Goal: Transaction & Acquisition: Book appointment/travel/reservation

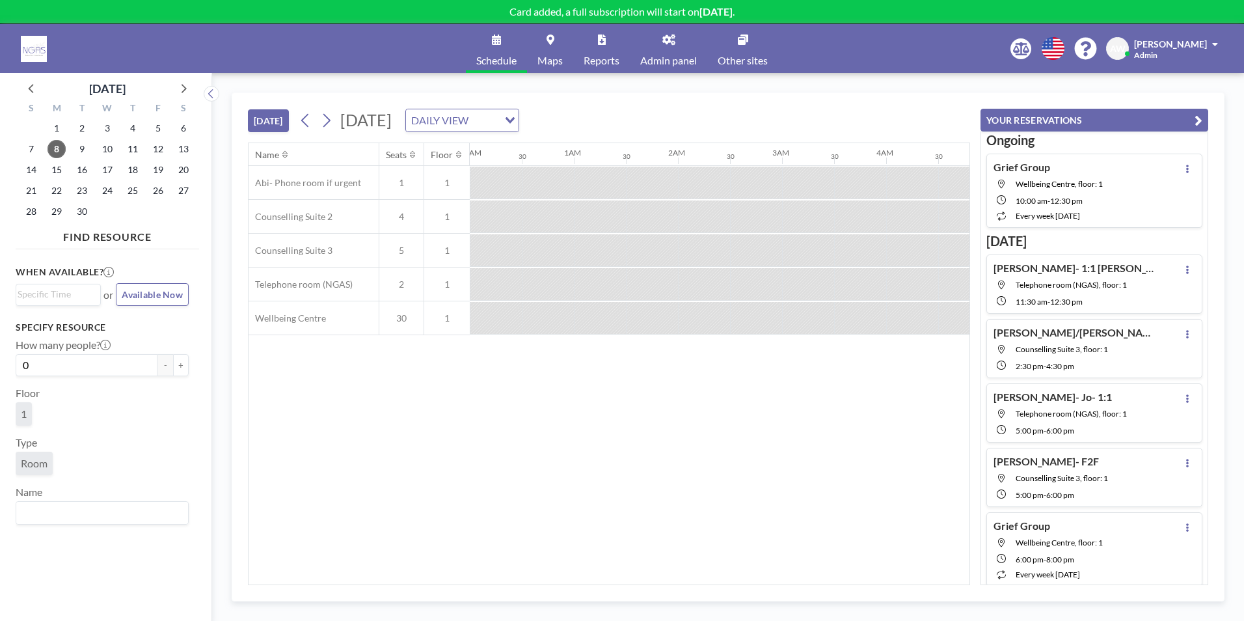
scroll to position [119, 0]
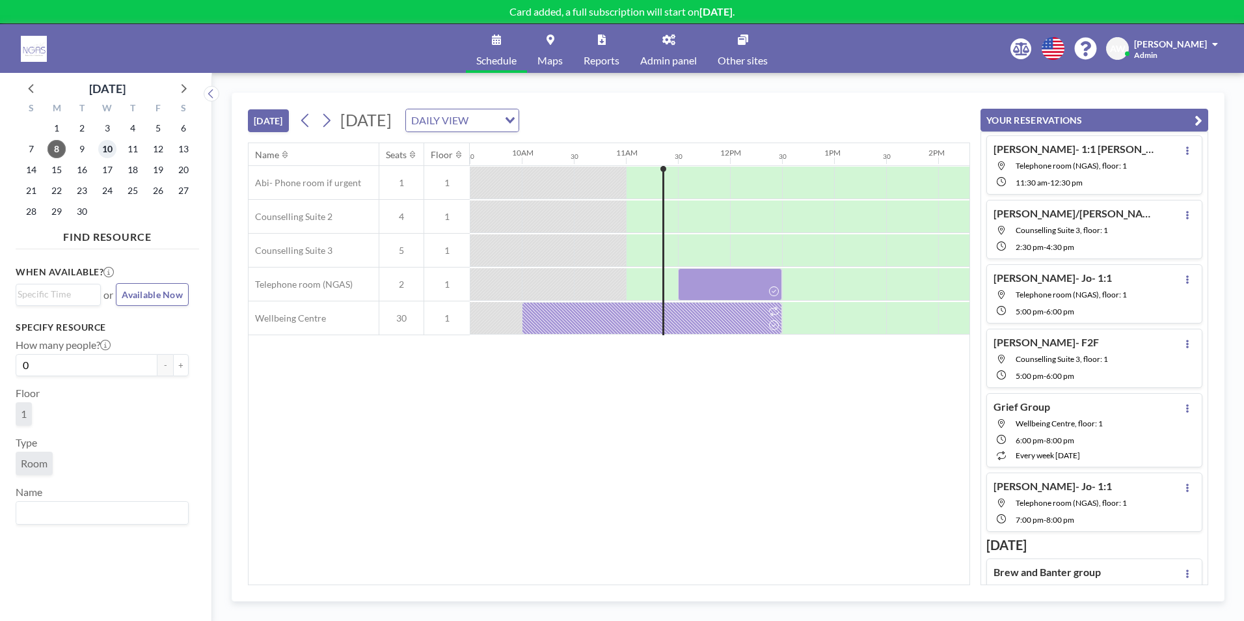
click at [110, 149] on span "10" at bounding box center [107, 149] width 18 height 18
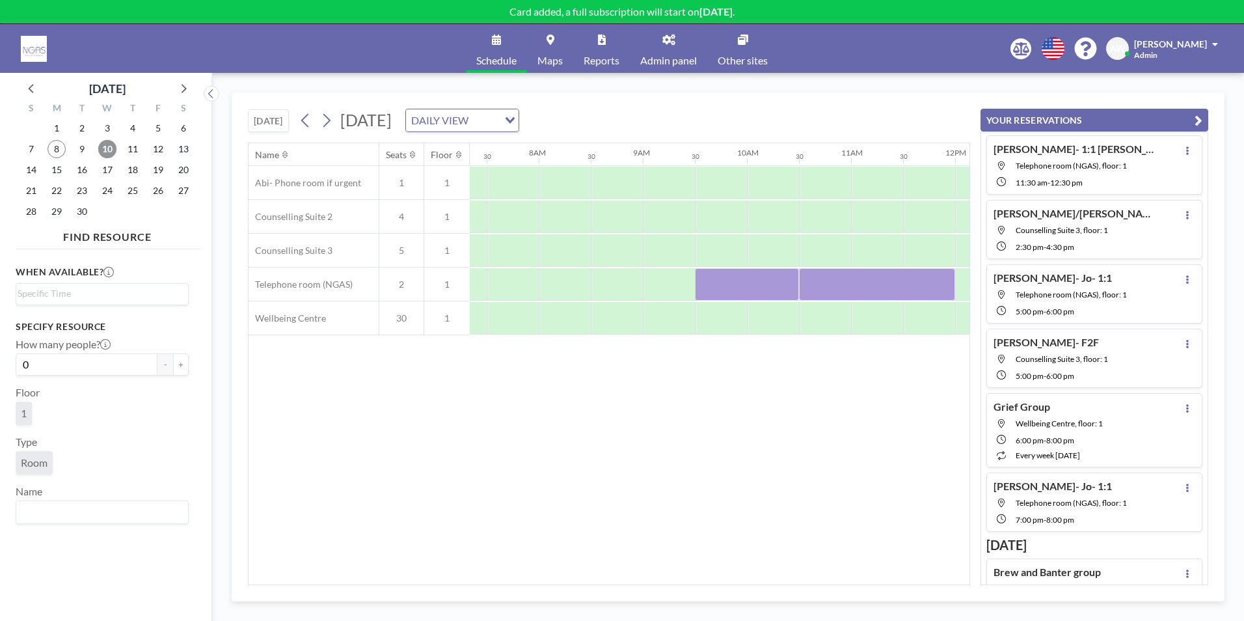
scroll to position [0, 781]
click at [128, 152] on span "11" at bounding box center [133, 149] width 18 height 18
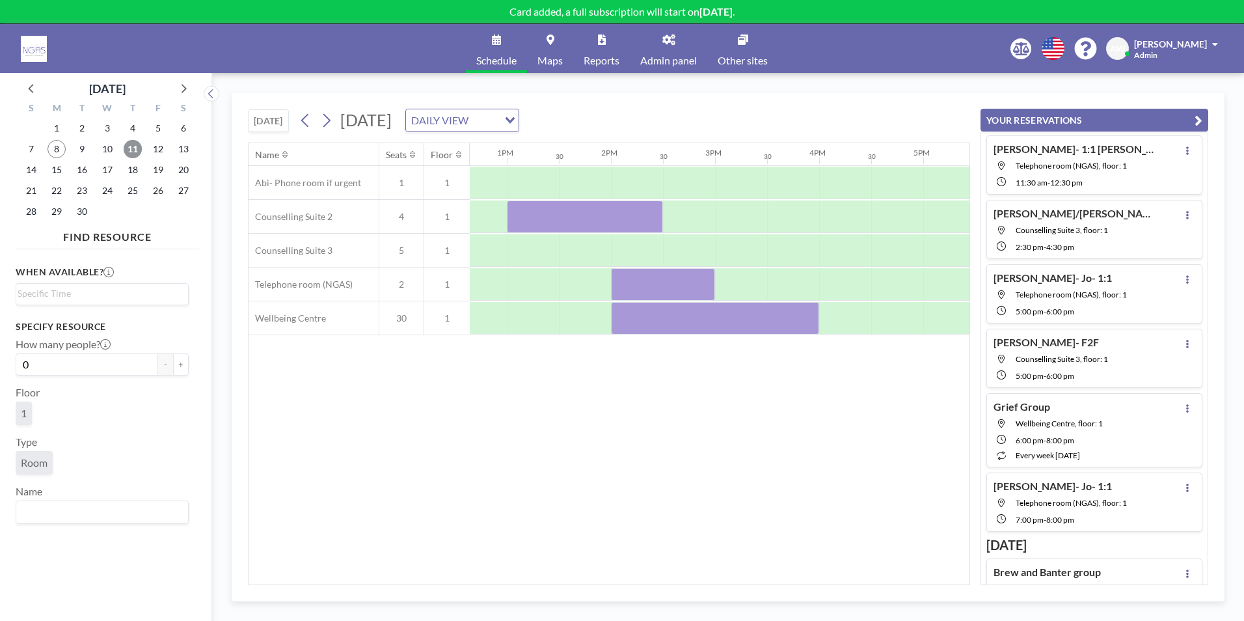
scroll to position [0, 1319]
drag, startPoint x: 630, startPoint y: 587, endPoint x: 623, endPoint y: 588, distance: 7.2
click at [623, 588] on div "[DATE] [DATE] DAILY VIEW Loading... Name Seats Floor 12AM 30 1AM 30 2AM 30 3AM …" at bounding box center [728, 346] width 993 height 509
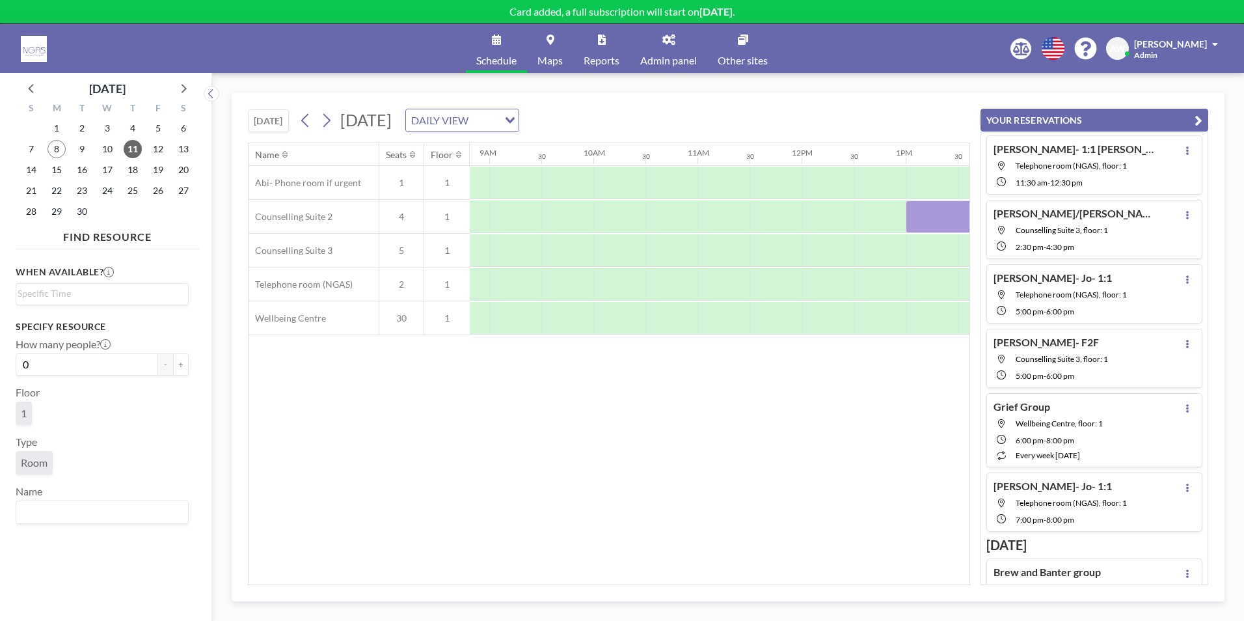
scroll to position [0, 890]
click at [640, 321] on div at bounding box center [647, 318] width 52 height 33
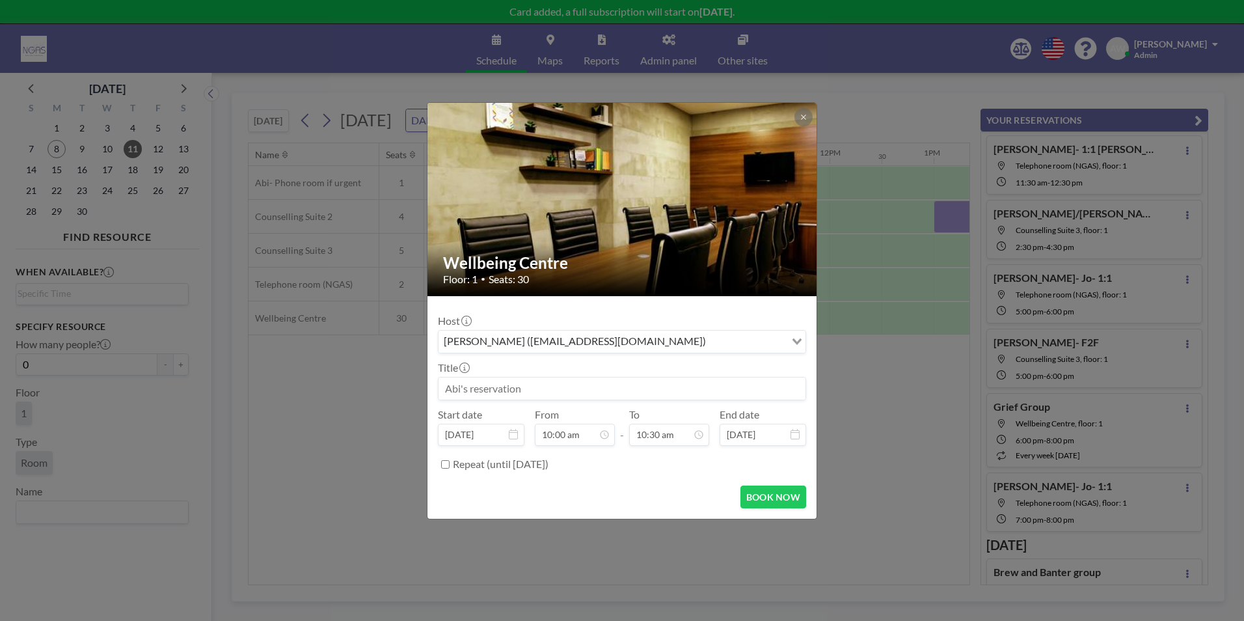
click at [563, 398] on input at bounding box center [622, 388] width 367 height 22
type input "[PERSON_NAME]- Volunteer"
click at [767, 497] on button "BOOK NOW" at bounding box center [774, 496] width 66 height 23
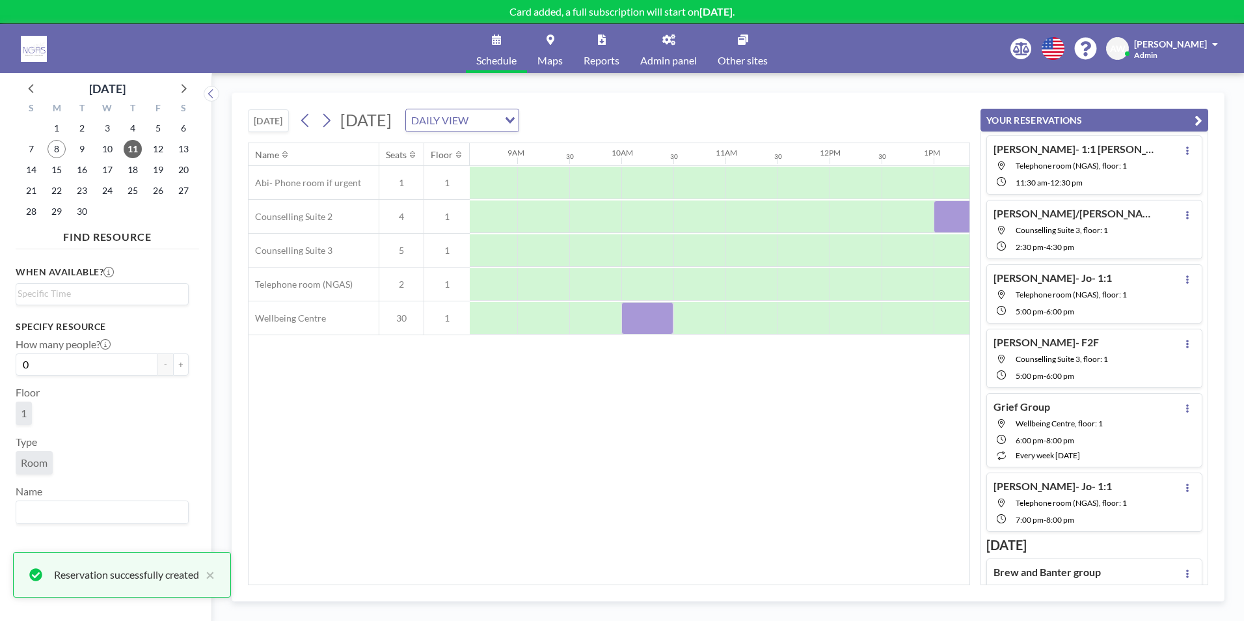
click at [672, 455] on div "Name Seats Floor 12AM 30 1AM 30 2AM 30 3AM 30 4AM 30 5AM 30 6AM 30 7AM 30 8AM 3…" at bounding box center [609, 363] width 721 height 441
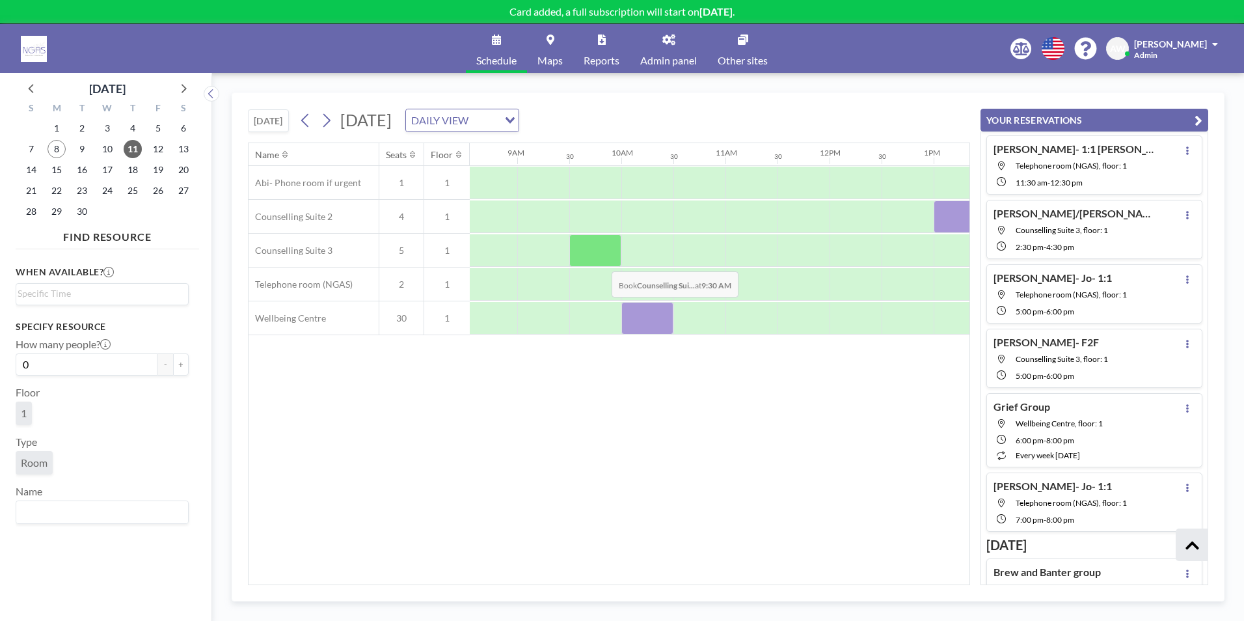
scroll to position [119, 0]
click at [77, 142] on span "9" at bounding box center [82, 149] width 18 height 18
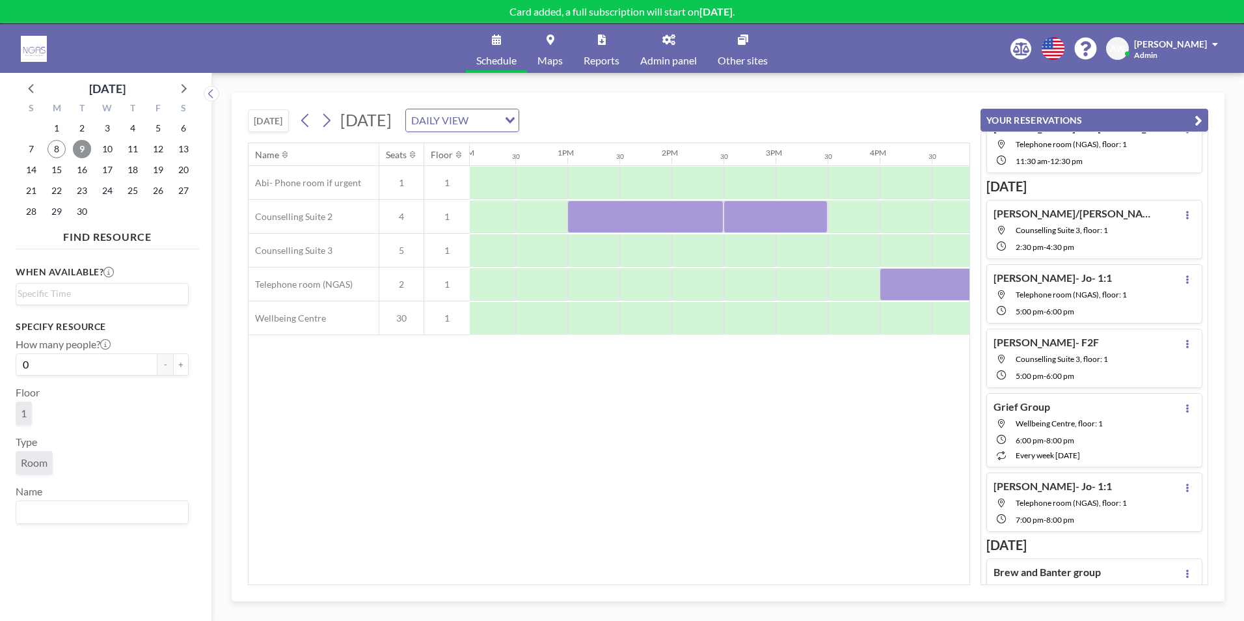
scroll to position [0, 1218]
drag, startPoint x: 690, startPoint y: 575, endPoint x: 649, endPoint y: 575, distance: 41.0
click at [649, 575] on div "Name Seats Floor 12AM 30 1AM 30 2AM 30 3AM 30 4AM 30 5AM 30 6AM 30 7AM 30 8AM 3…" at bounding box center [609, 363] width 721 height 441
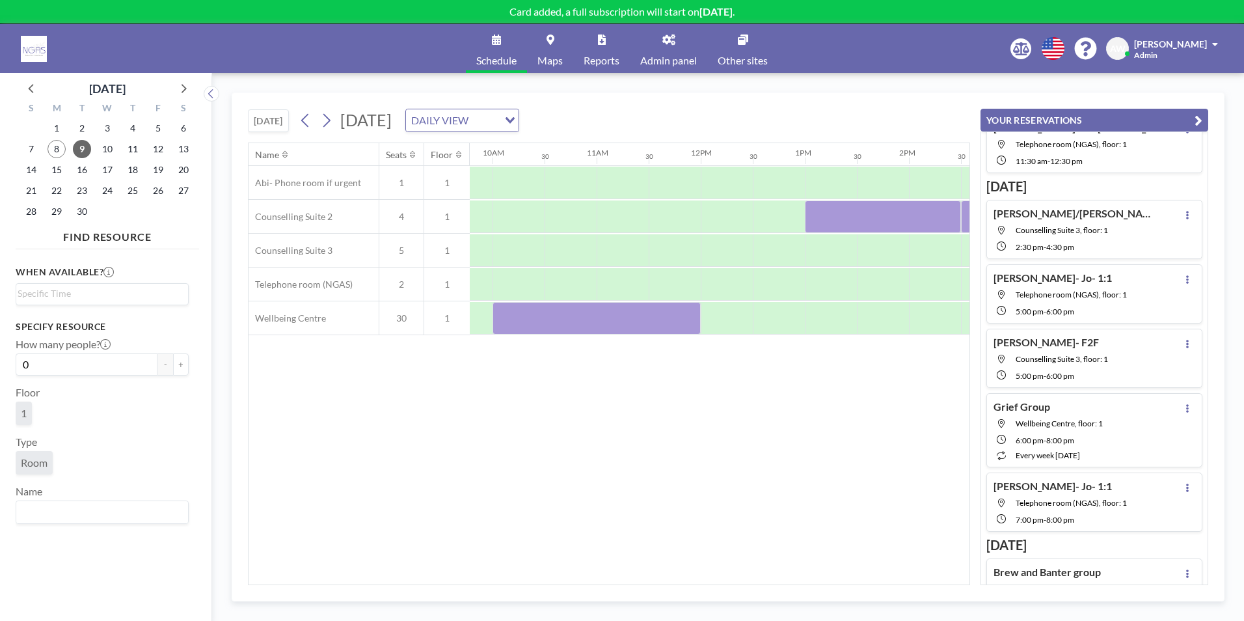
scroll to position [0, 1016]
click at [664, 219] on div at bounding box center [677, 216] width 52 height 33
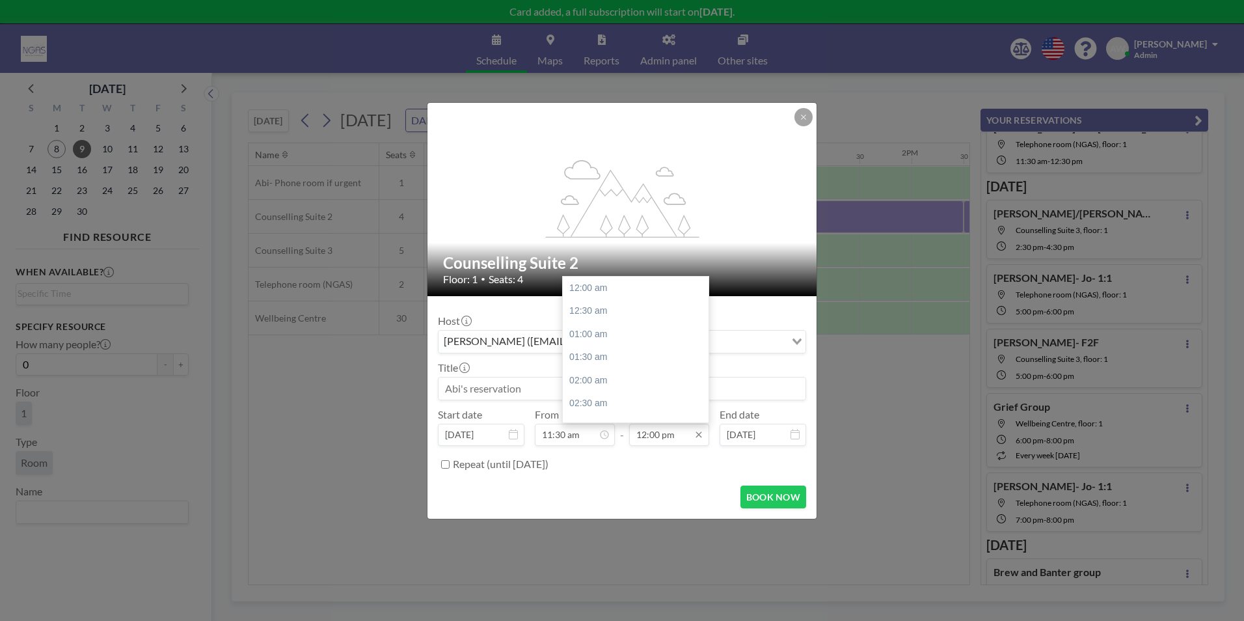
scroll to position [556, 0]
click at [652, 429] on input "12:00 pm" at bounding box center [669, 435] width 80 height 22
click at [627, 319] on div "12:30 pm" at bounding box center [639, 310] width 152 height 23
type input "12:30 pm"
click at [564, 385] on input at bounding box center [622, 388] width 367 height 22
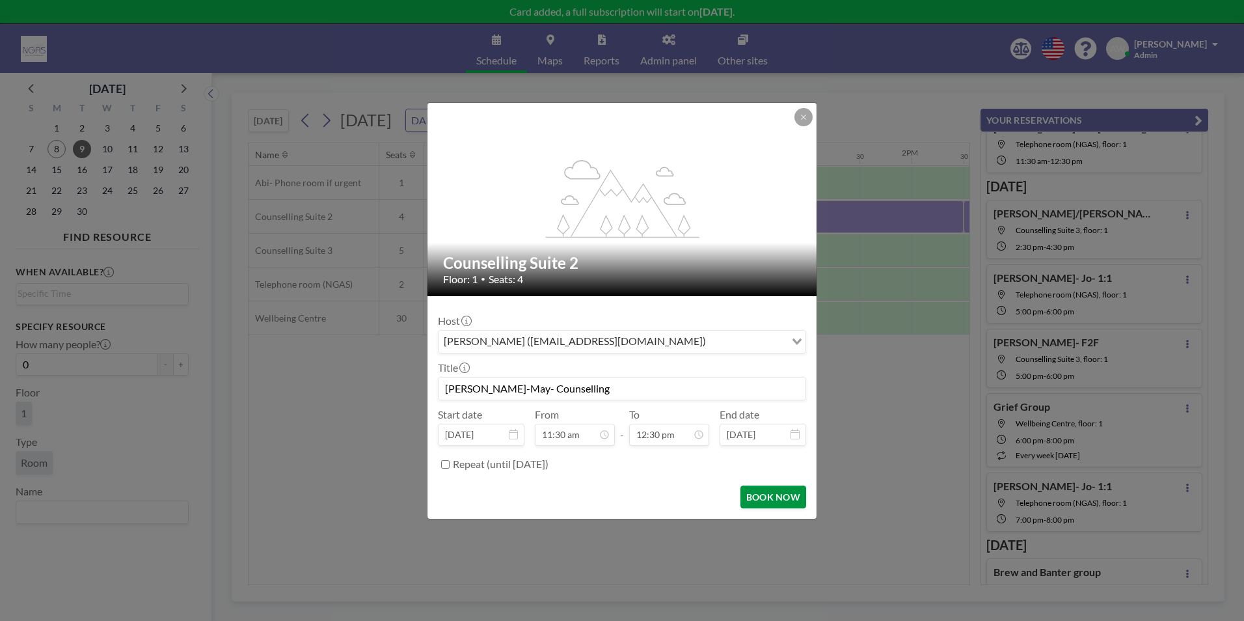
scroll to position [579, 0]
type input "[PERSON_NAME]-May- Counselling"
click at [756, 500] on button "BOOK NOW" at bounding box center [774, 496] width 66 height 23
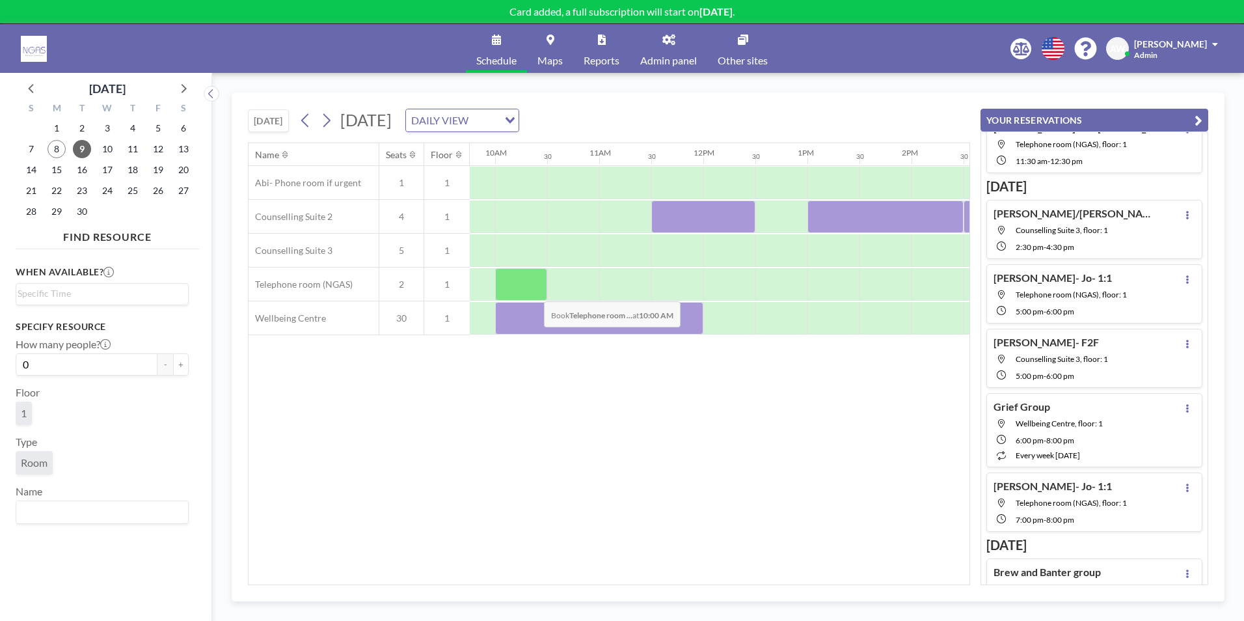
click at [534, 292] on div at bounding box center [521, 284] width 52 height 33
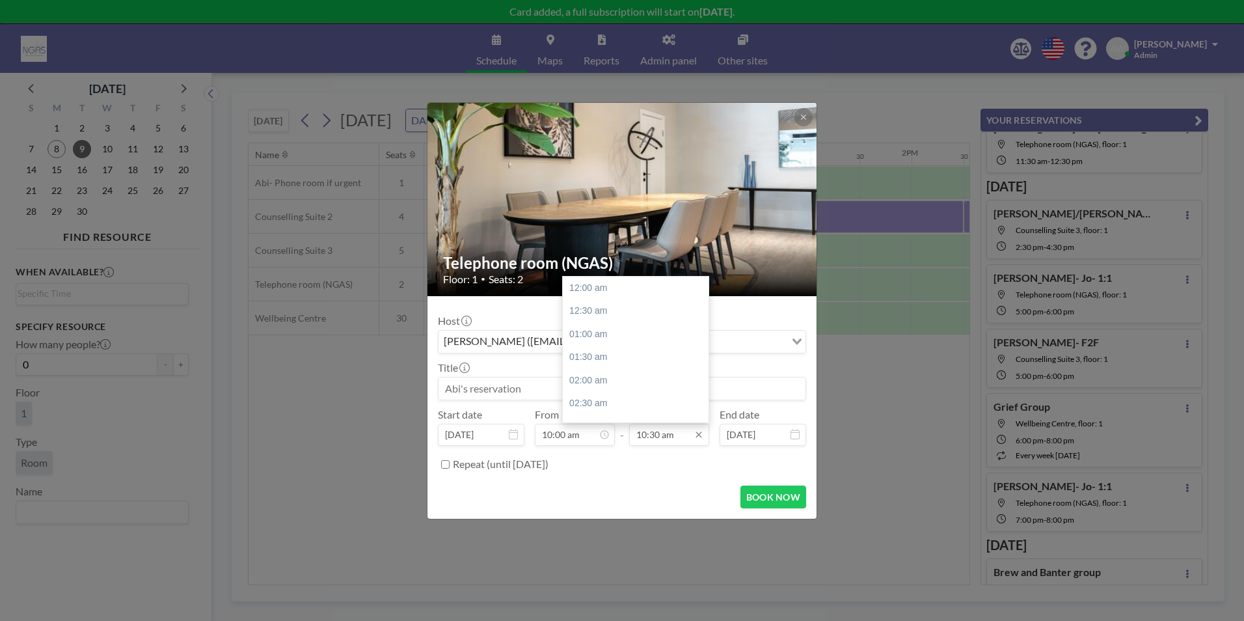
scroll to position [486, 0]
click at [618, 320] on div "11:00 am" at bounding box center [639, 311] width 152 height 23
type input "11:00 am"
click at [512, 382] on input at bounding box center [622, 388] width 367 height 22
type input "K"
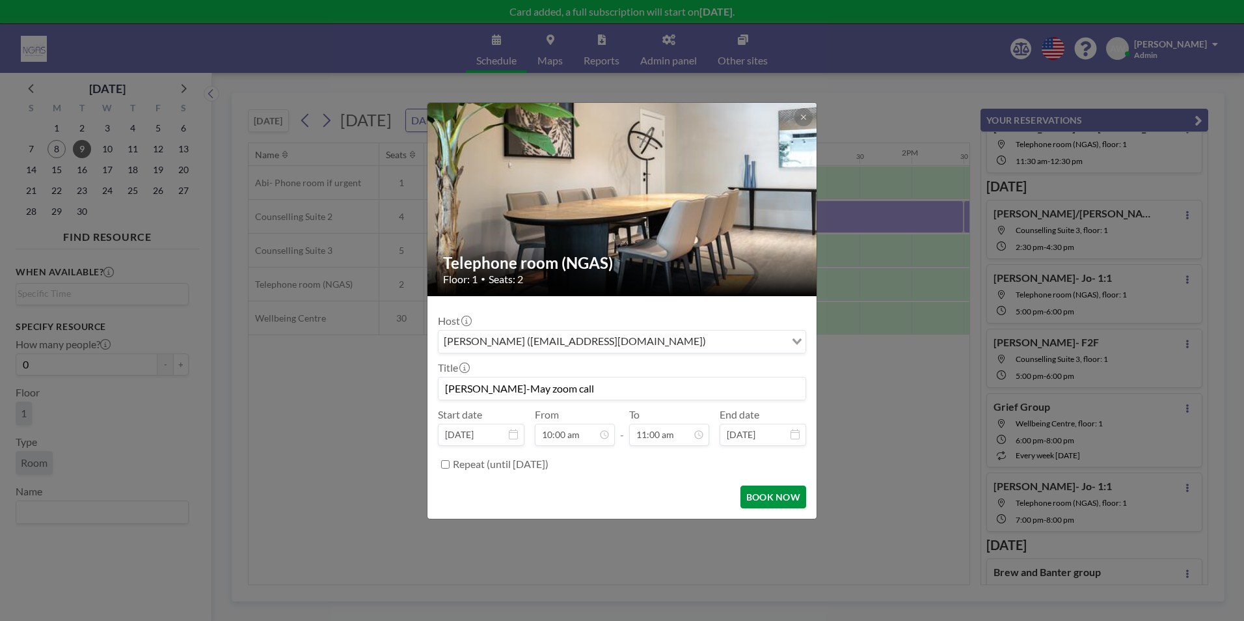
type input "[PERSON_NAME]-May zoom call"
click at [770, 492] on button "BOOK NOW" at bounding box center [774, 496] width 66 height 23
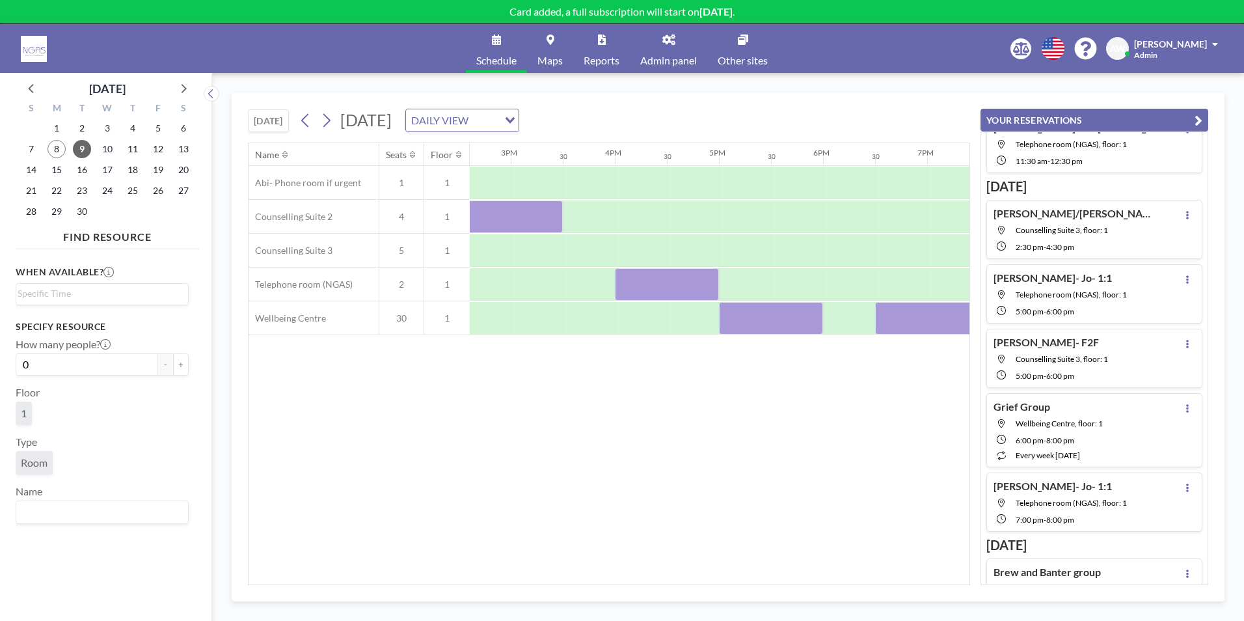
scroll to position [0, 1564]
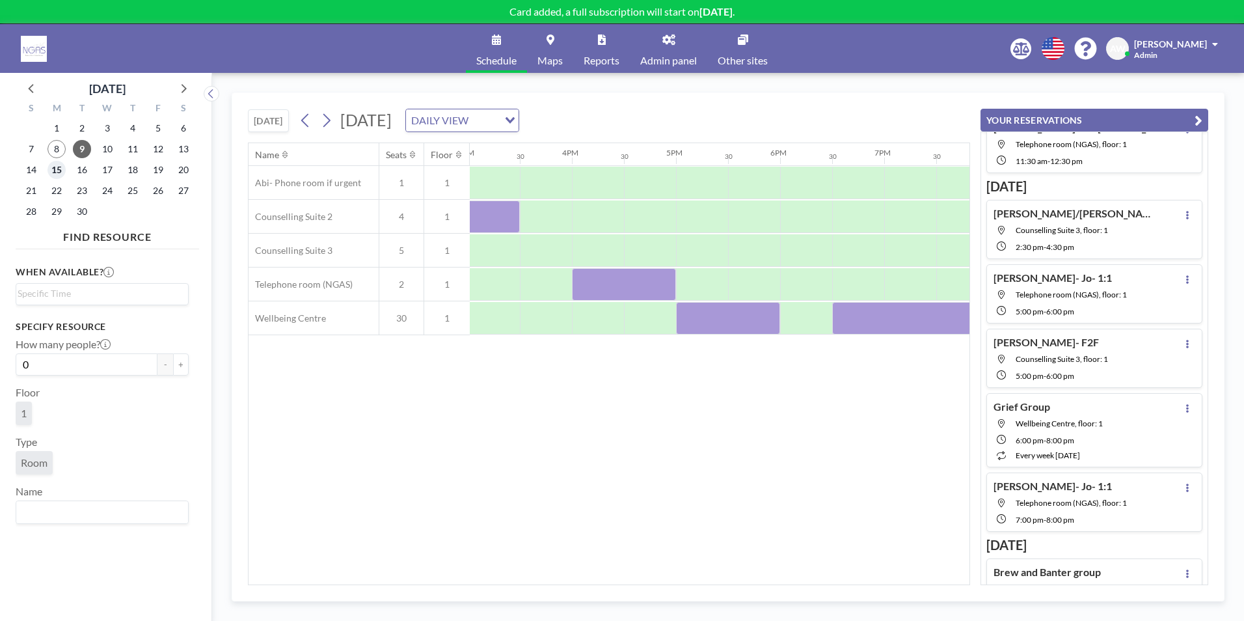
click at [60, 175] on span "15" at bounding box center [57, 170] width 18 height 18
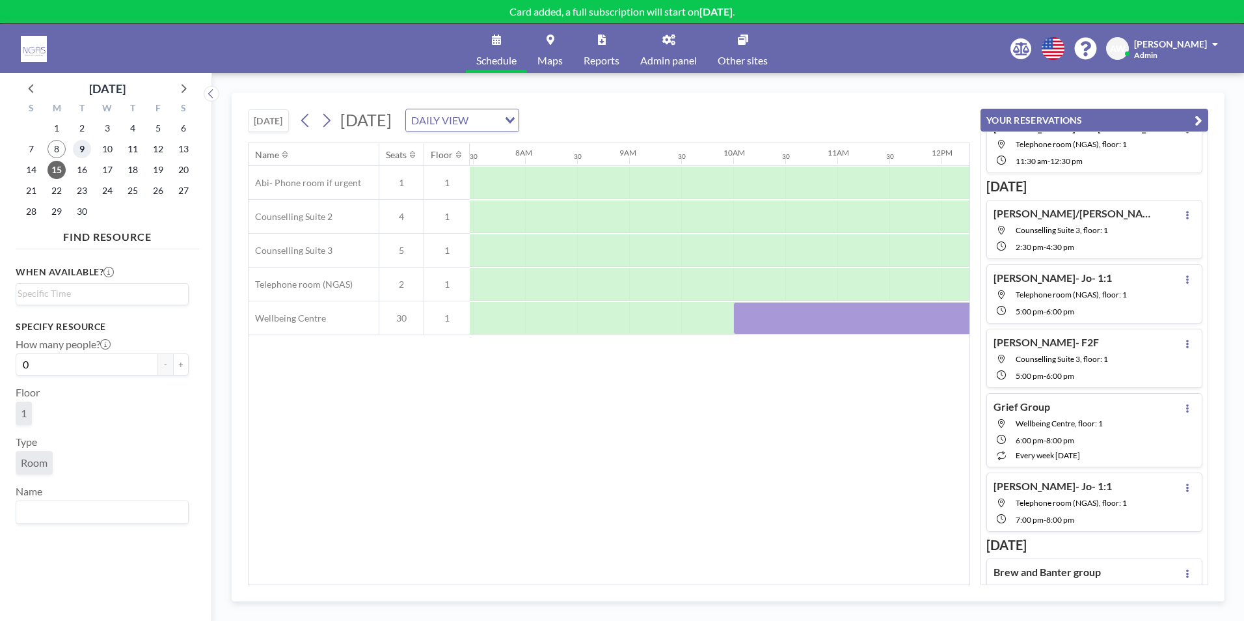
scroll to position [0, 781]
click at [85, 155] on span "9" at bounding box center [82, 149] width 18 height 18
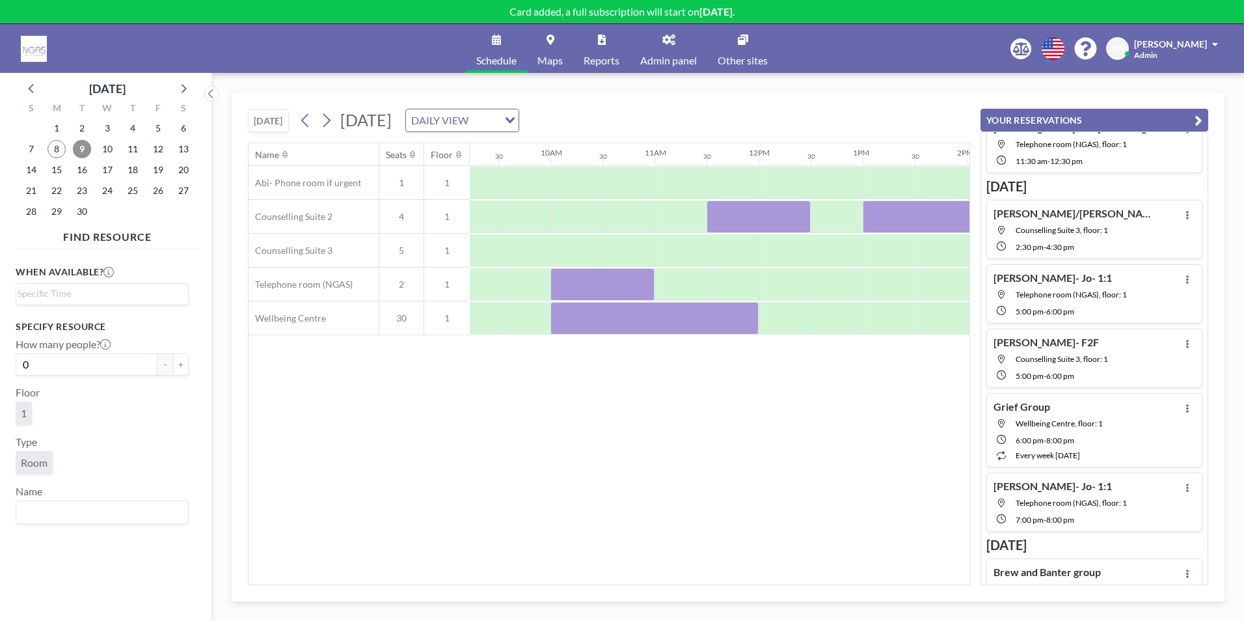
scroll to position [0, 953]
click at [54, 164] on span "15" at bounding box center [57, 170] width 18 height 18
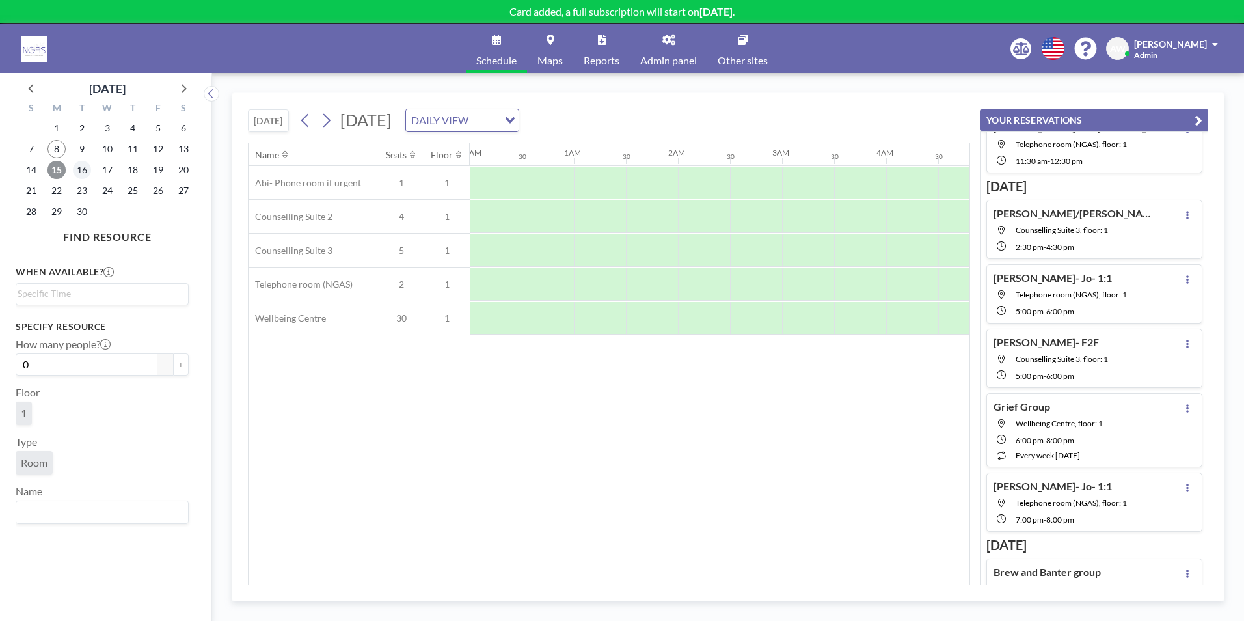
scroll to position [0, 456]
click at [79, 169] on span "16" at bounding box center [82, 170] width 18 height 18
drag, startPoint x: 567, startPoint y: 577, endPoint x: 551, endPoint y: 579, distance: 15.7
click at [551, 579] on div "Name Seats Floor 12AM 30 1AM 30 2AM 30 3AM 30 4AM 30 5AM 30 6AM 30 7AM 30 8AM 3…" at bounding box center [609, 363] width 721 height 441
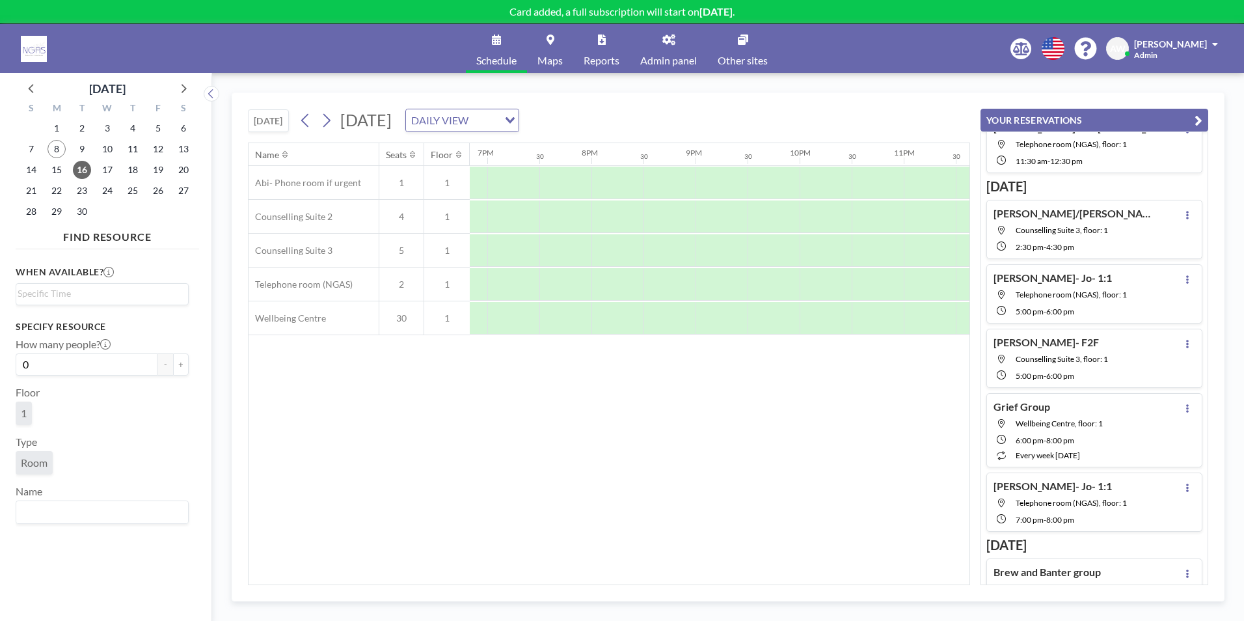
scroll to position [0, 1963]
click at [111, 172] on span "17" at bounding box center [107, 170] width 18 height 18
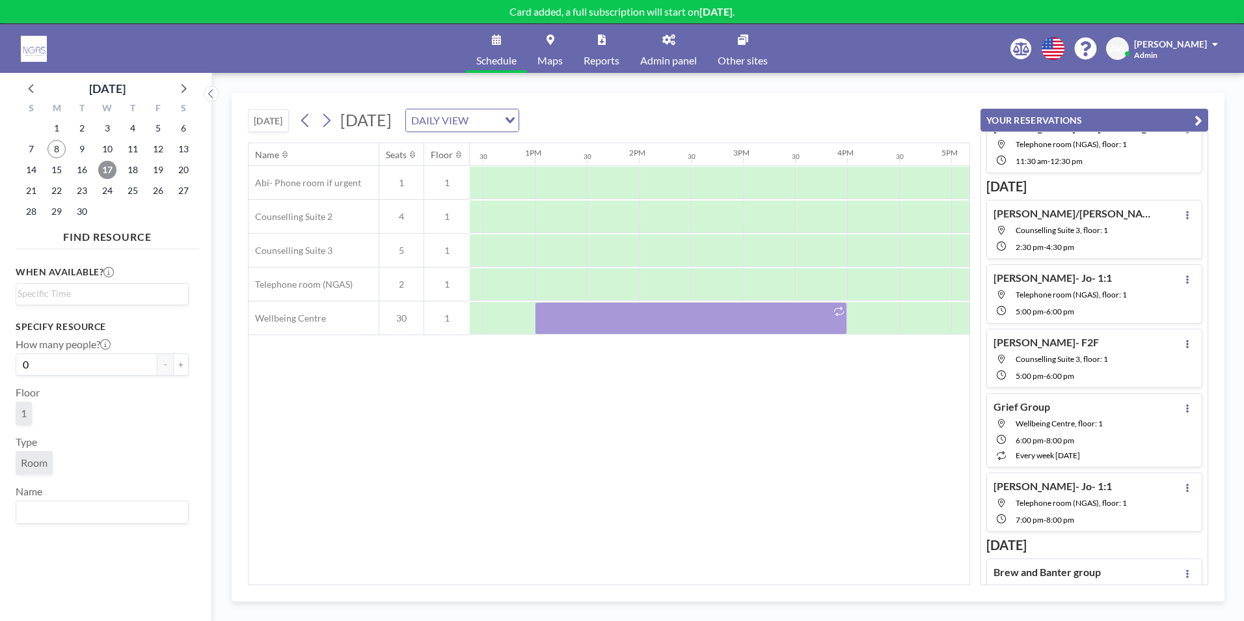
scroll to position [0, 1268]
click at [140, 170] on span "18" at bounding box center [133, 170] width 18 height 18
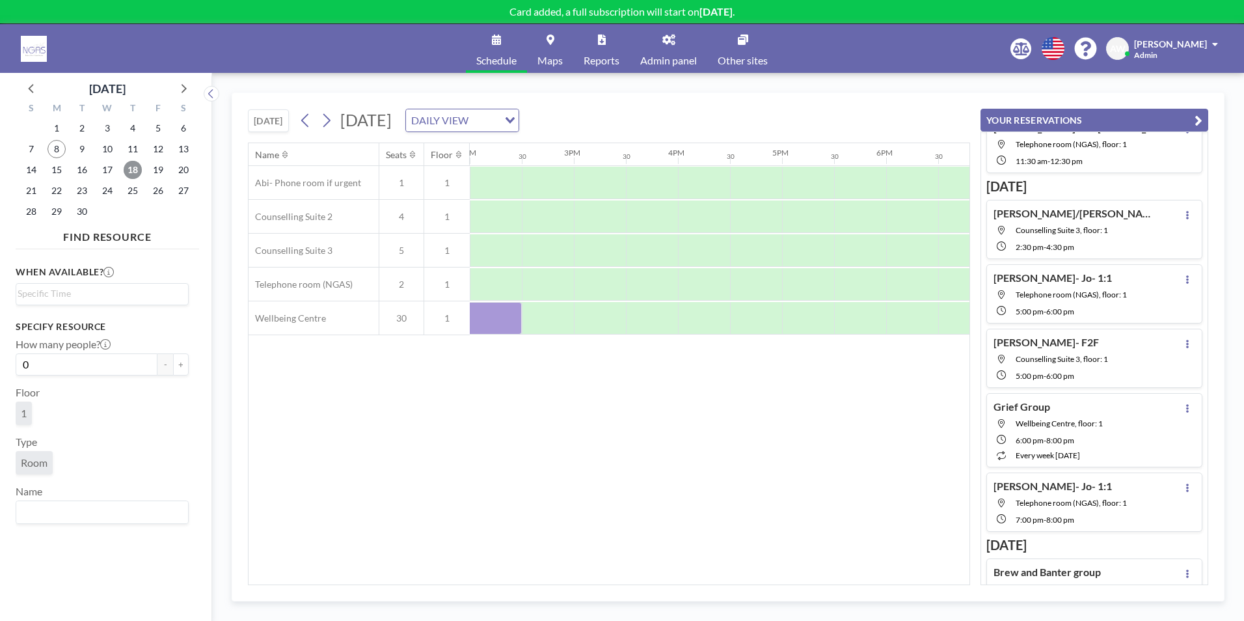
scroll to position [0, 1256]
click at [64, 146] on span "8" at bounding box center [57, 149] width 18 height 18
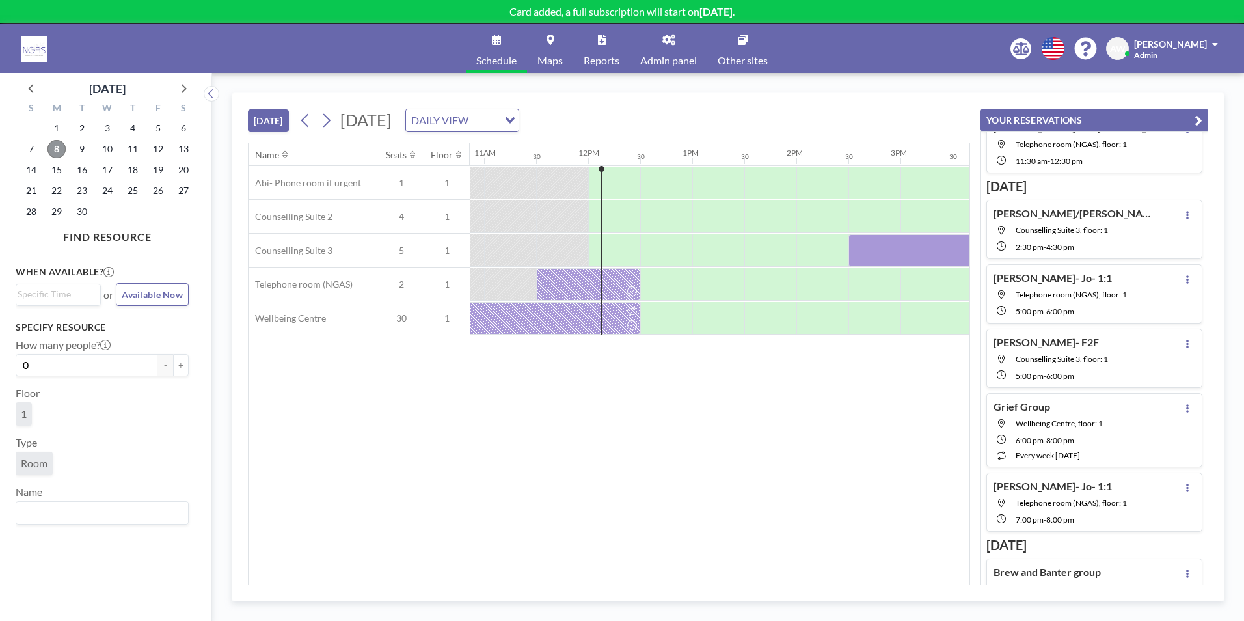
scroll to position [0, 1197]
